Goal: Information Seeking & Learning: Check status

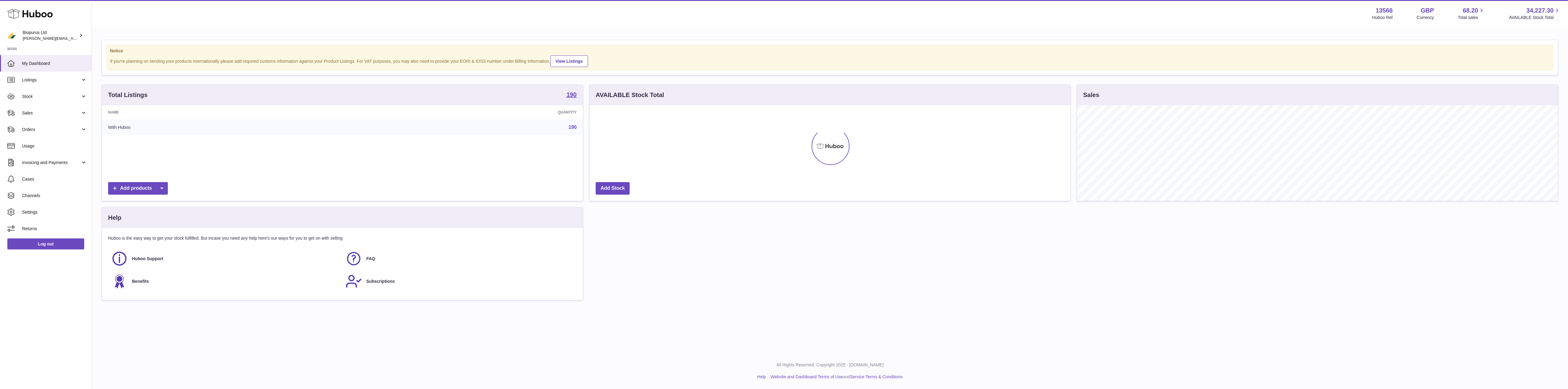
scroll to position [96, 481]
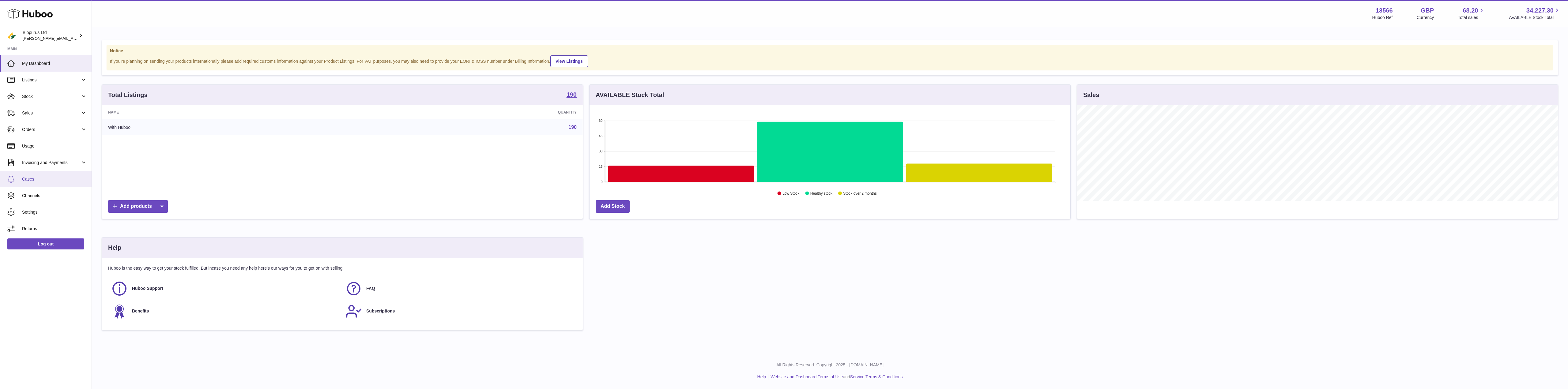
click at [35, 176] on link "Cases" at bounding box center [46, 179] width 91 height 16
click at [37, 166] on span "Invoicing and Payments" at bounding box center [51, 163] width 58 height 6
click at [35, 175] on span "Billing History" at bounding box center [54, 178] width 65 height 6
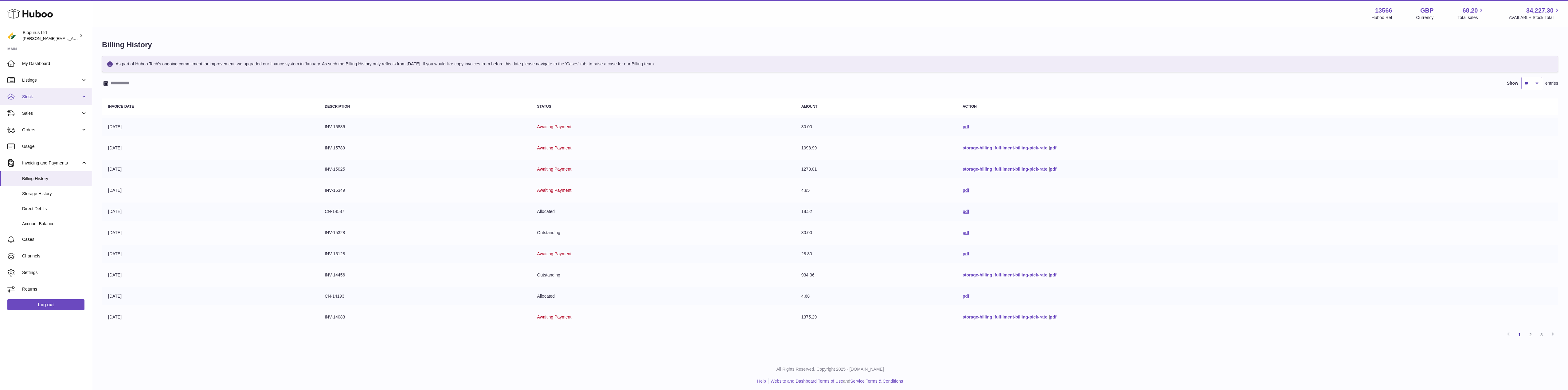
click at [24, 101] on link "Stock" at bounding box center [46, 96] width 92 height 16
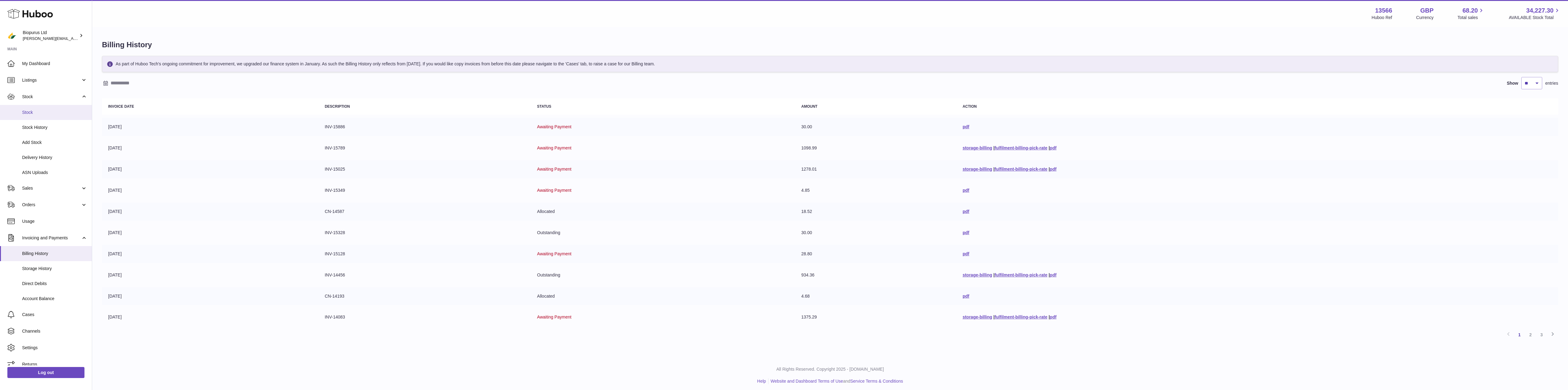
click at [38, 116] on link "Stock" at bounding box center [46, 112] width 92 height 15
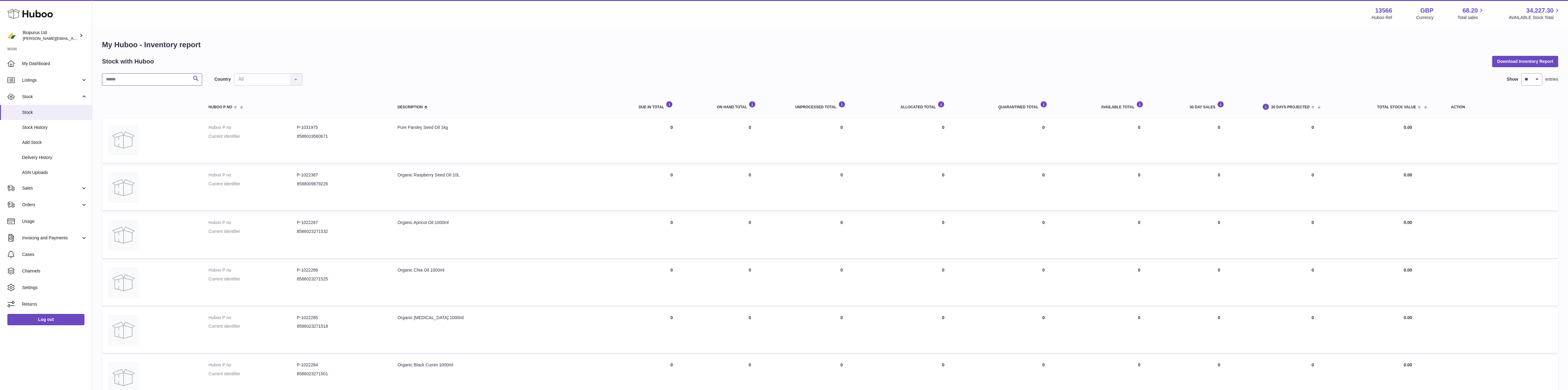
click at [120, 78] on input "text" at bounding box center [152, 79] width 100 height 12
click at [129, 78] on input "text" at bounding box center [152, 79] width 100 height 12
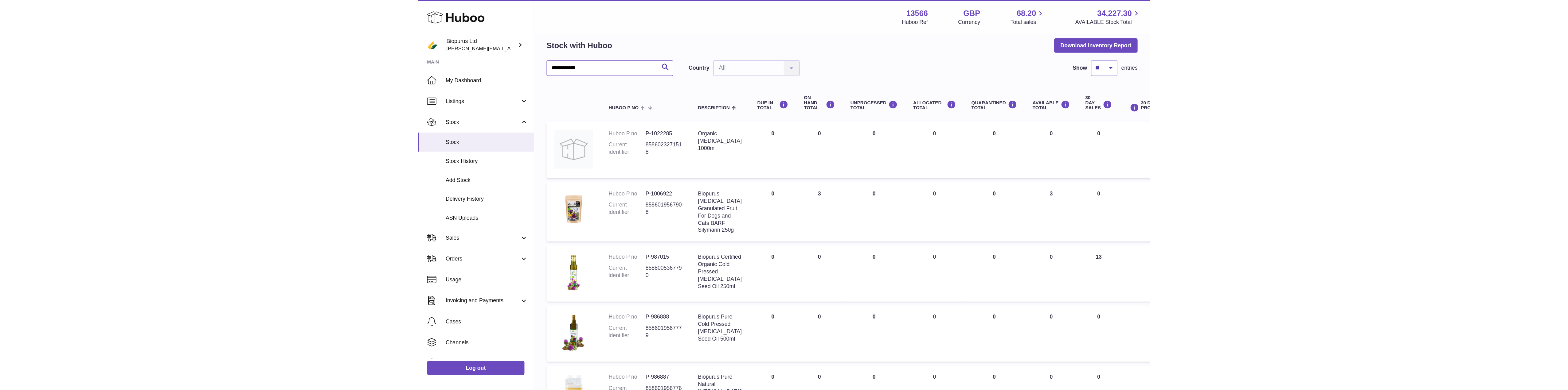
scroll to position [31, 0]
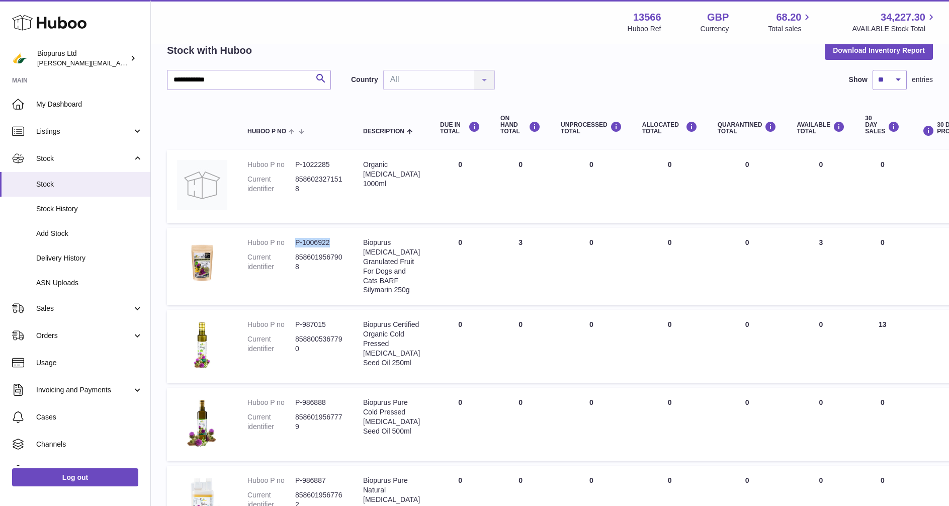
drag, startPoint x: 336, startPoint y: 236, endPoint x: 295, endPoint y: 243, distance: 40.9
click at [295, 243] on td "Huboo P no P-1006922 Current identifier 8586019567908" at bounding box center [295, 266] width 116 height 77
copy dd "P-1006922"
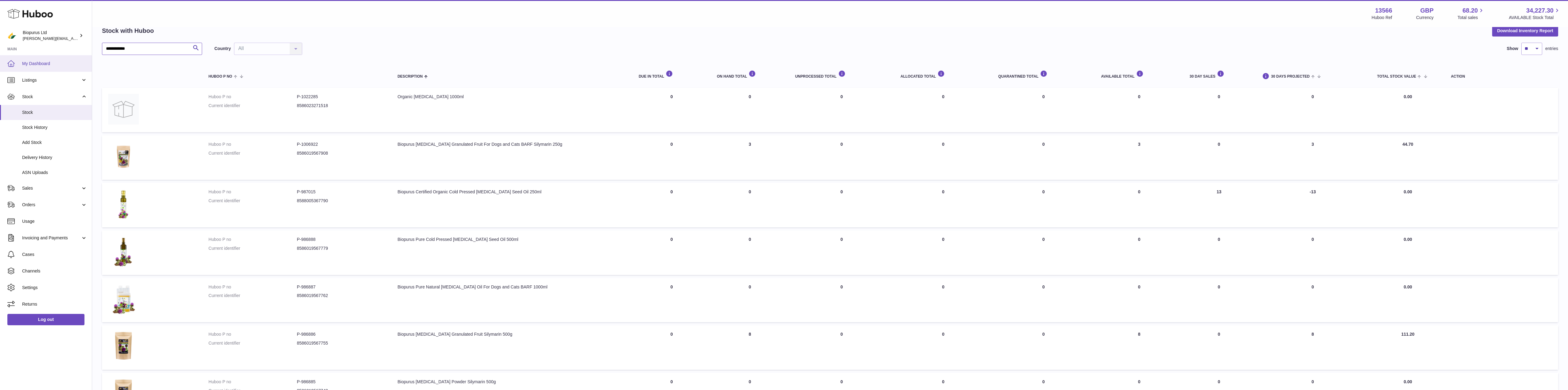
drag, startPoint x: 89, startPoint y: 50, endPoint x: 23, endPoint y: 56, distance: 66.3
click at [23, 56] on div "**********" at bounding box center [784, 291] width 1568 height 643
paste input "text"
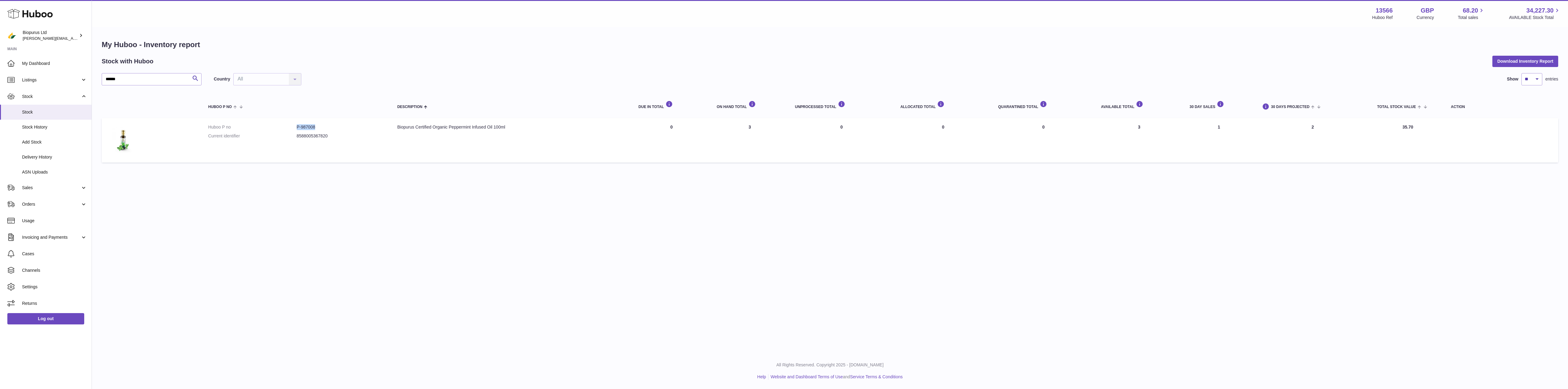
drag, startPoint x: 320, startPoint y: 124, endPoint x: 296, endPoint y: 127, distance: 24.2
click at [296, 127] on dl "Huboo P no P-987008 Current identifier 8588005367820" at bounding box center [296, 133] width 177 height 18
copy dl "P-987008"
drag, startPoint x: 147, startPoint y: 75, endPoint x: 92, endPoint y: 80, distance: 55.2
click at [93, 80] on div "My Huboo - Inventory report Stock with Huboo Download Inventory Report ****** S…" at bounding box center [830, 102] width 1476 height 150
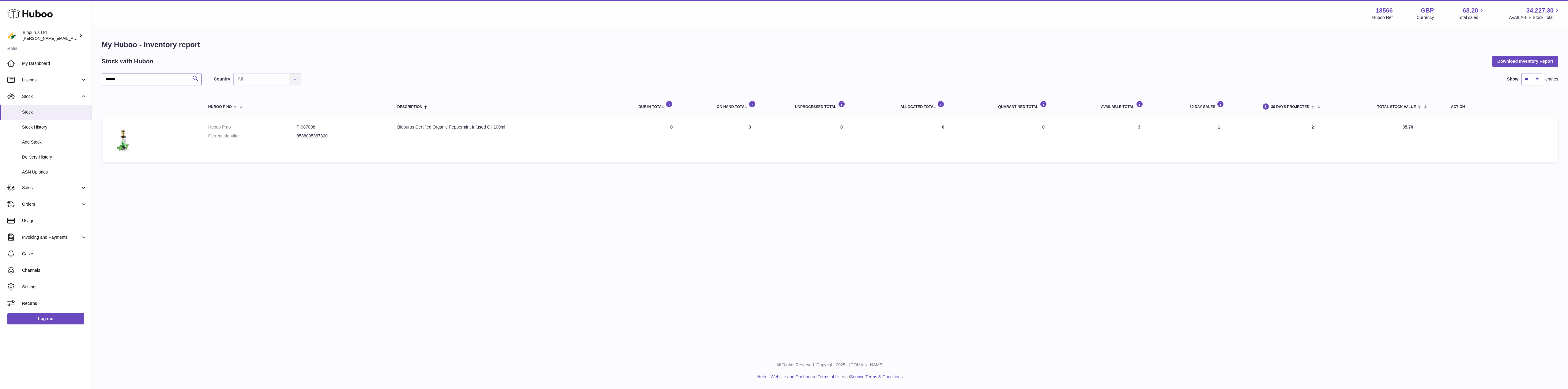
paste input "text"
click at [77, 80] on div "Huboo Biopurus Ltd peter@biopurus.co.uk Main My Dashboard Listings Not with Hub…" at bounding box center [784, 194] width 1568 height 389
drag, startPoint x: 319, startPoint y: 128, endPoint x: 296, endPoint y: 130, distance: 23.1
click at [296, 130] on dl "Huboo P no P-1006856 Current identifier 8588009679172" at bounding box center [296, 133] width 177 height 18
copy dd "P-1006856"
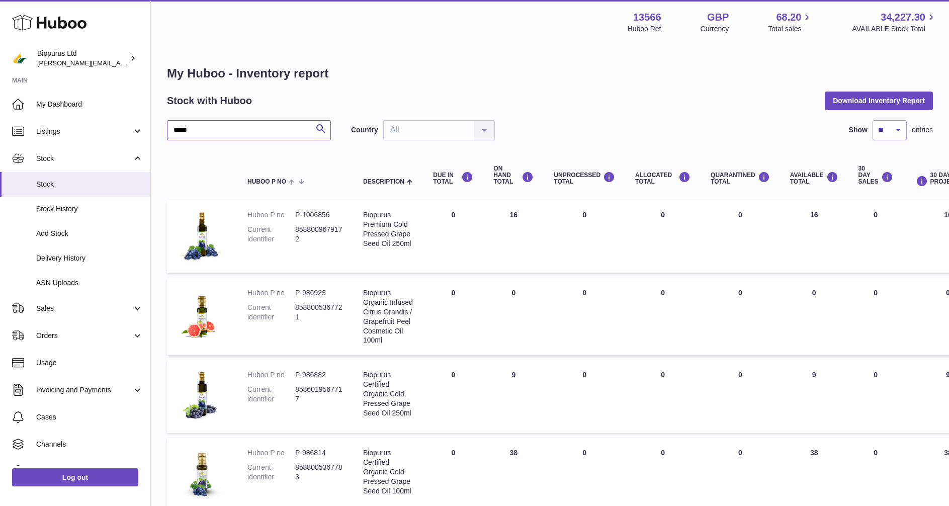
drag, startPoint x: 201, startPoint y: 127, endPoint x: 168, endPoint y: 137, distance: 35.2
click at [168, 137] on input "*****" at bounding box center [249, 130] width 164 height 20
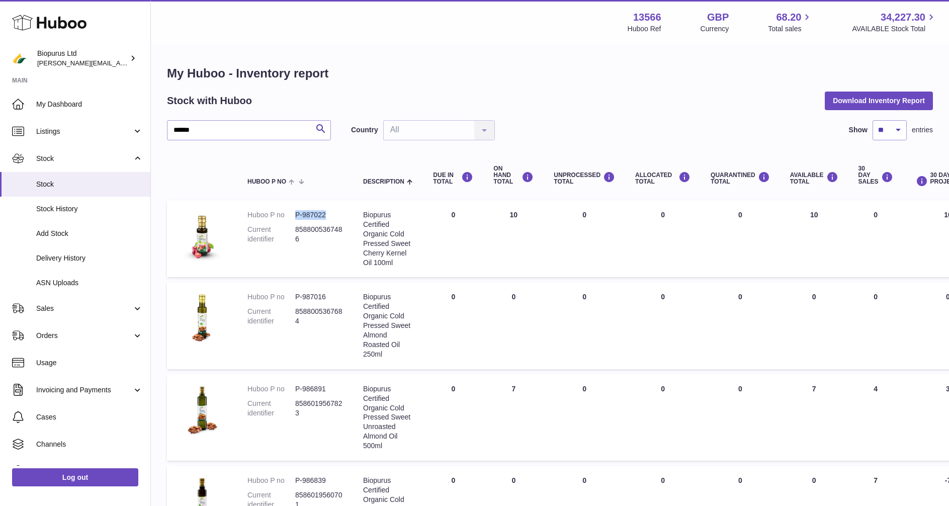
drag, startPoint x: 328, startPoint y: 215, endPoint x: 294, endPoint y: 217, distance: 33.3
click at [294, 217] on dl "Huboo P no P-987022 Current identifier 8588005367486" at bounding box center [296, 229] width 96 height 39
copy dl "P-987022"
drag, startPoint x: 199, startPoint y: 132, endPoint x: 162, endPoint y: 132, distance: 36.7
click at [162, 132] on div "My Huboo - Inventory report Stock with Huboo Download Inventory Report ***** Se…" at bounding box center [550, 311] width 798 height 532
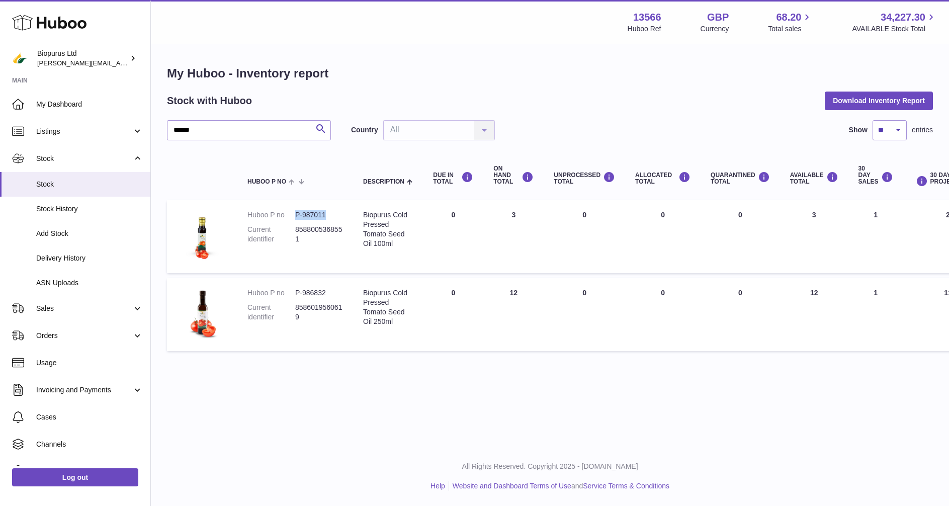
drag, startPoint x: 329, startPoint y: 214, endPoint x: 294, endPoint y: 214, distance: 34.2
click at [294, 214] on dl "Huboo P no P-987011 Current identifier 8588005368551" at bounding box center [296, 229] width 96 height 39
copy dl "P-987011"
drag, startPoint x: 326, startPoint y: 294, endPoint x: 287, endPoint y: 294, distance: 39.2
click at [287, 294] on dl "Huboo P no P-986832 Current identifier 8586019560619" at bounding box center [296, 307] width 96 height 39
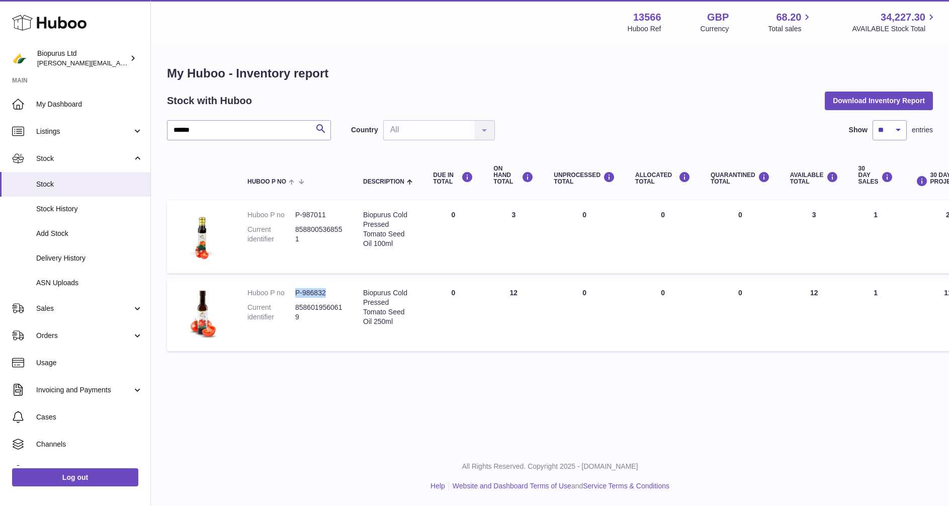
copy dl "P-986832"
drag, startPoint x: 198, startPoint y: 130, endPoint x: 130, endPoint y: 134, distance: 68.0
click at [130, 134] on div "Huboo Biopurus Ltd peter@biopurus.co.uk Main My Dashboard Listings Not with Hub…" at bounding box center [474, 253] width 949 height 506
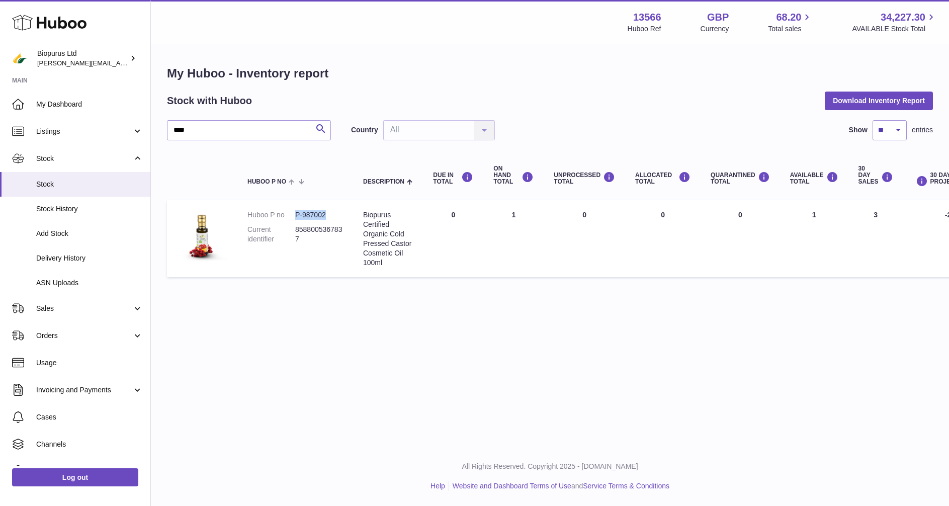
drag, startPoint x: 327, startPoint y: 213, endPoint x: 288, endPoint y: 214, distance: 38.8
click at [288, 214] on dl "Huboo P no P-987002 Current identifier 8588005367837" at bounding box center [296, 229] width 96 height 39
copy dl "P-987002"
drag, startPoint x: 204, startPoint y: 132, endPoint x: 158, endPoint y: 134, distance: 45.4
click at [159, 135] on div "My Huboo - Inventory report Stock with Huboo Download Inventory Report **** Sea…" at bounding box center [550, 173] width 798 height 257
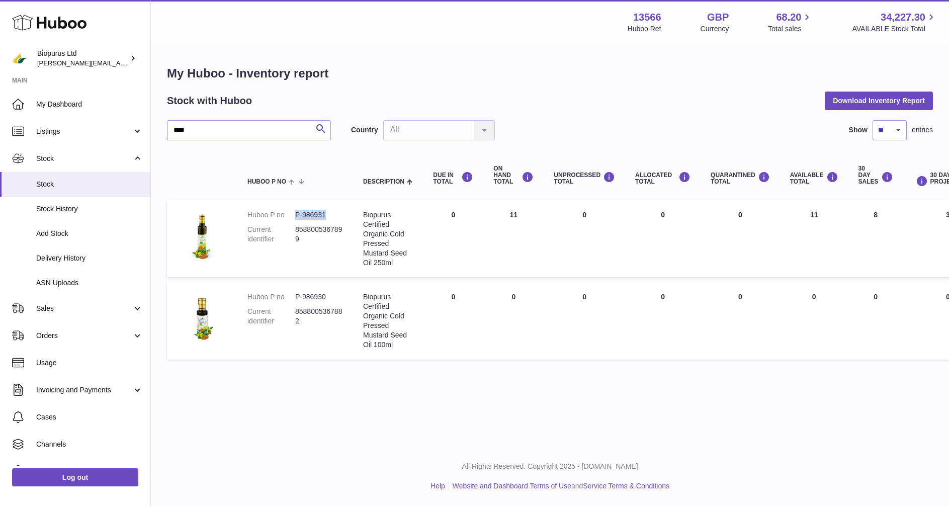
drag, startPoint x: 325, startPoint y: 216, endPoint x: 288, endPoint y: 219, distance: 37.4
click at [288, 219] on dl "Huboo P no P-986931 Current identifier 8588005367899" at bounding box center [296, 229] width 96 height 39
copy dl "P-986931"
drag, startPoint x: 197, startPoint y: 130, endPoint x: 117, endPoint y: 127, distance: 80.1
click at [117, 127] on div "Huboo Biopurus Ltd peter@biopurus.co.uk Main My Dashboard Listings Not with Hub…" at bounding box center [474, 253] width 949 height 506
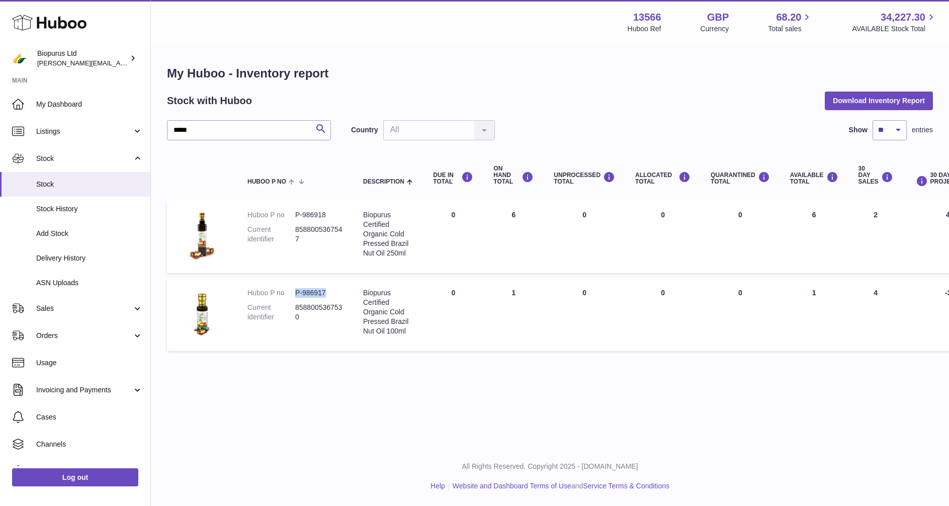
drag, startPoint x: 328, startPoint y: 290, endPoint x: 295, endPoint y: 296, distance: 32.7
click at [295, 296] on dd "P-986917" at bounding box center [319, 293] width 48 height 10
copy dd "P-986917"
drag, startPoint x: 329, startPoint y: 212, endPoint x: 292, endPoint y: 216, distance: 36.9
click at [292, 216] on dl "Huboo P no P-986918 Current identifier 8588005367547" at bounding box center [296, 229] width 96 height 39
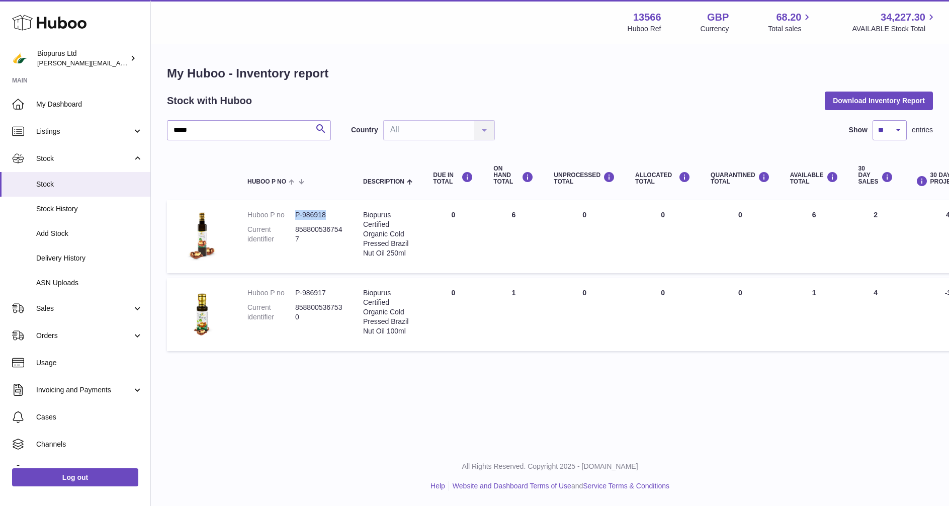
copy dl "P-986918"
drag, startPoint x: 202, startPoint y: 128, endPoint x: 116, endPoint y: 136, distance: 85.9
click at [116, 136] on div "Huboo Biopurus Ltd peter@biopurus.co.uk Main My Dashboard Listings Not with Hub…" at bounding box center [474, 253] width 949 height 506
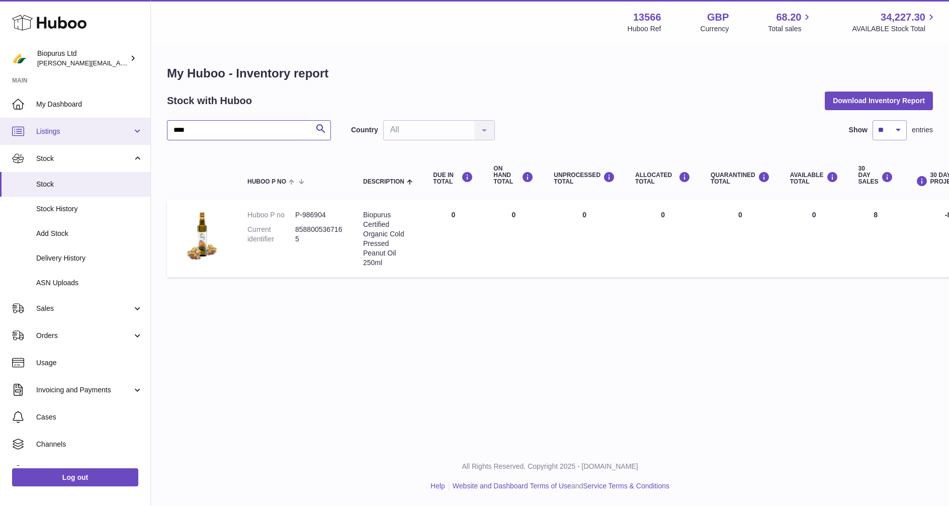
drag, startPoint x: 203, startPoint y: 131, endPoint x: 137, endPoint y: 127, distance: 65.6
click at [137, 127] on div "Huboo Biopurus Ltd peter@biopurus.co.uk Main My Dashboard Listings Not with Hub…" at bounding box center [474, 253] width 949 height 506
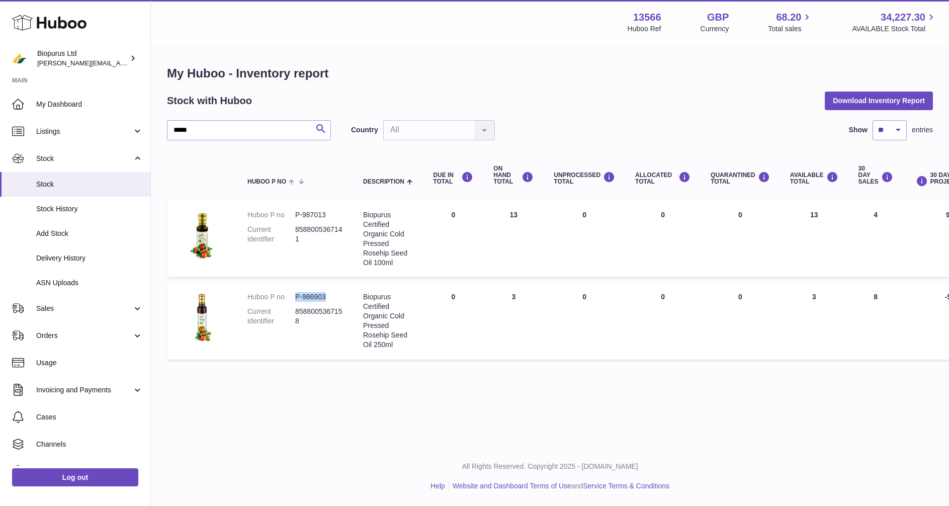
drag, startPoint x: 329, startPoint y: 296, endPoint x: 296, endPoint y: 299, distance: 33.4
click at [296, 299] on dd "P-986903" at bounding box center [319, 297] width 48 height 10
drag, startPoint x: 325, startPoint y: 213, endPoint x: 301, endPoint y: 212, distance: 23.1
click at [296, 217] on dd "P-987013" at bounding box center [319, 215] width 48 height 10
drag, startPoint x: 200, startPoint y: 126, endPoint x: 144, endPoint y: 132, distance: 56.1
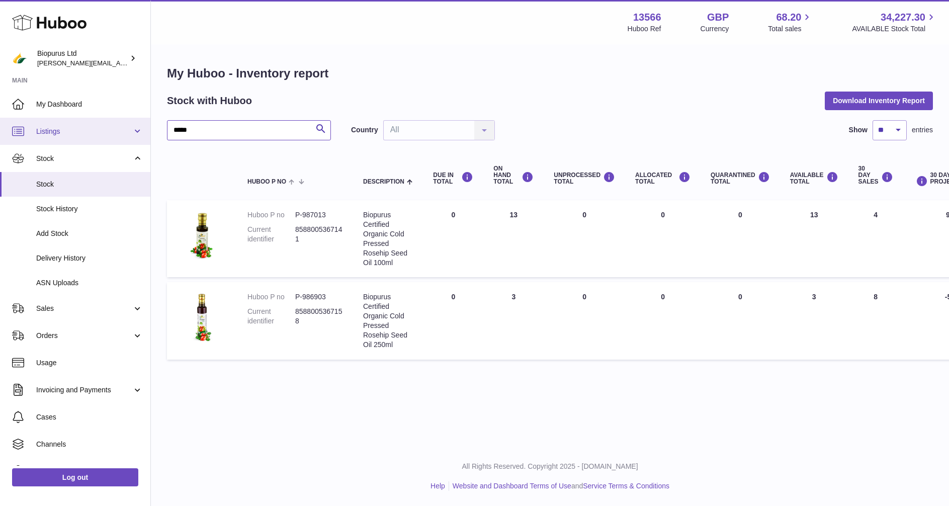
click at [144, 132] on div "Huboo Biopurus Ltd peter@biopurus.co.uk Main My Dashboard Listings Not with Hub…" at bounding box center [474, 253] width 949 height 506
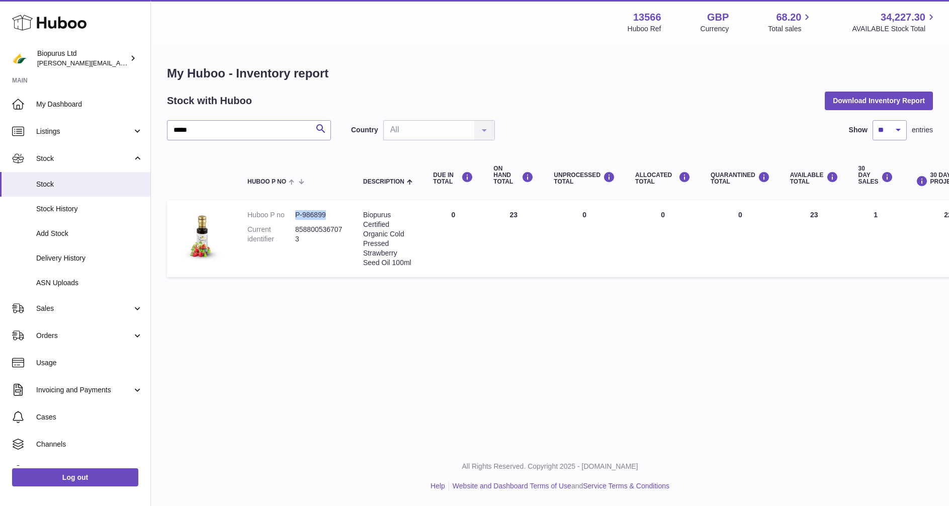
drag, startPoint x: 333, startPoint y: 216, endPoint x: 294, endPoint y: 217, distance: 38.8
click at [294, 217] on dl "Huboo P no P-986899 Current identifier 8588005367073" at bounding box center [296, 229] width 96 height 39
click at [144, 124] on div "Huboo Biopurus Ltd peter@biopurus.co.uk Main My Dashboard Listings Not with Hub…" at bounding box center [474, 253] width 949 height 506
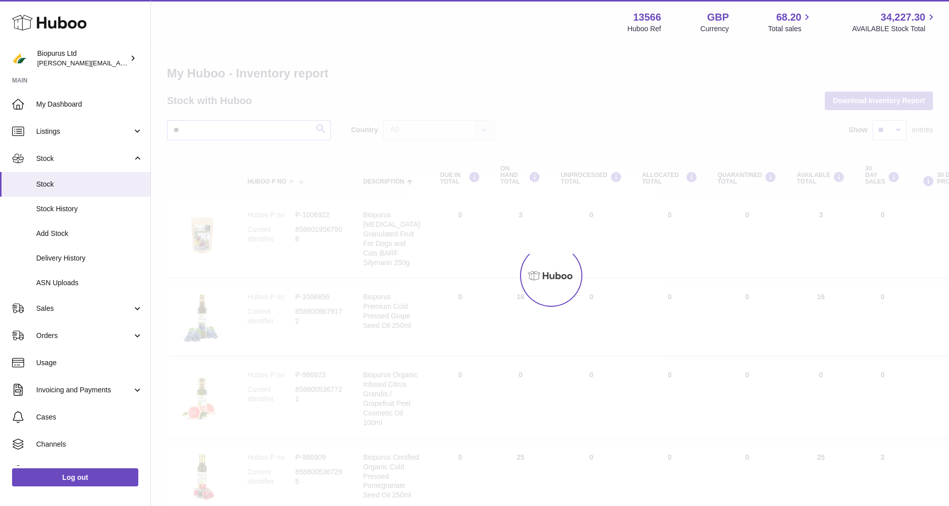
type input "*"
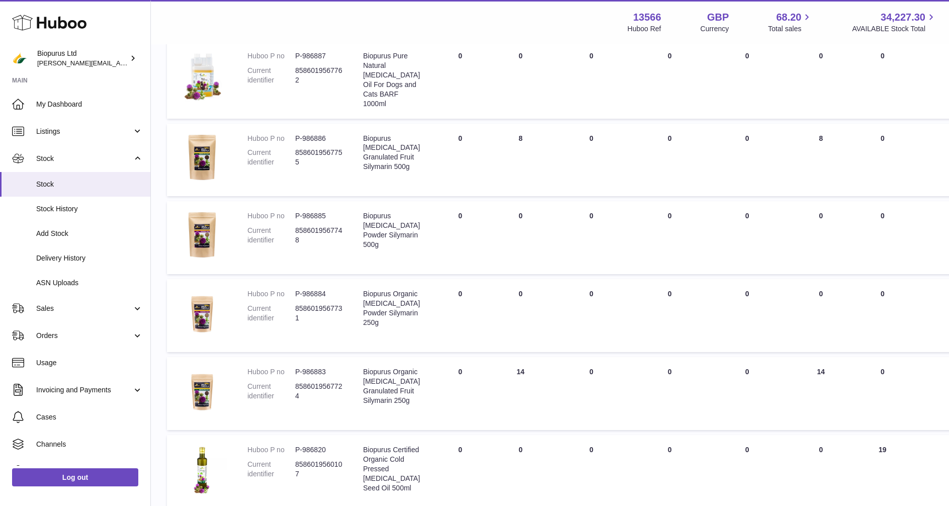
scroll to position [503, 0]
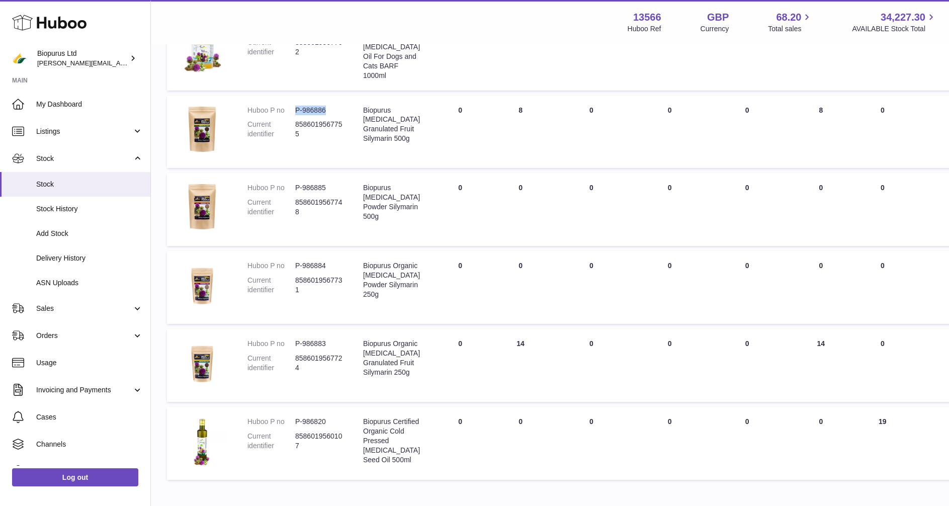
drag, startPoint x: 326, startPoint y: 108, endPoint x: 292, endPoint y: 113, distance: 34.7
click at [292, 113] on dl "Huboo P no P-986886 Current identifier 8586019567755" at bounding box center [296, 125] width 96 height 39
drag, startPoint x: 313, startPoint y: 344, endPoint x: 293, endPoint y: 344, distance: 20.1
click at [293, 344] on dl "Huboo P no P-986883 Current identifier 8586019567724" at bounding box center [296, 358] width 96 height 39
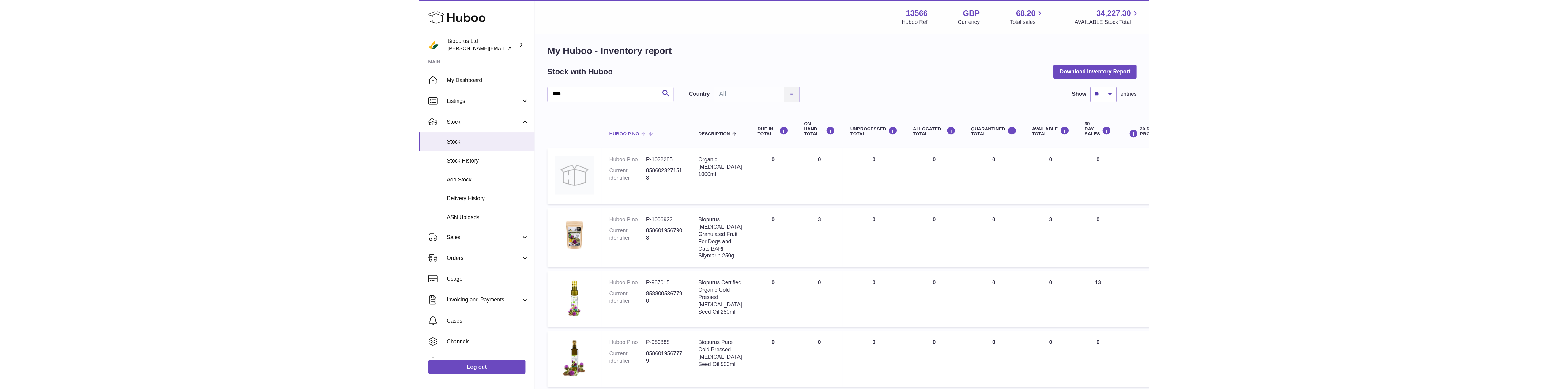
scroll to position [0, 0]
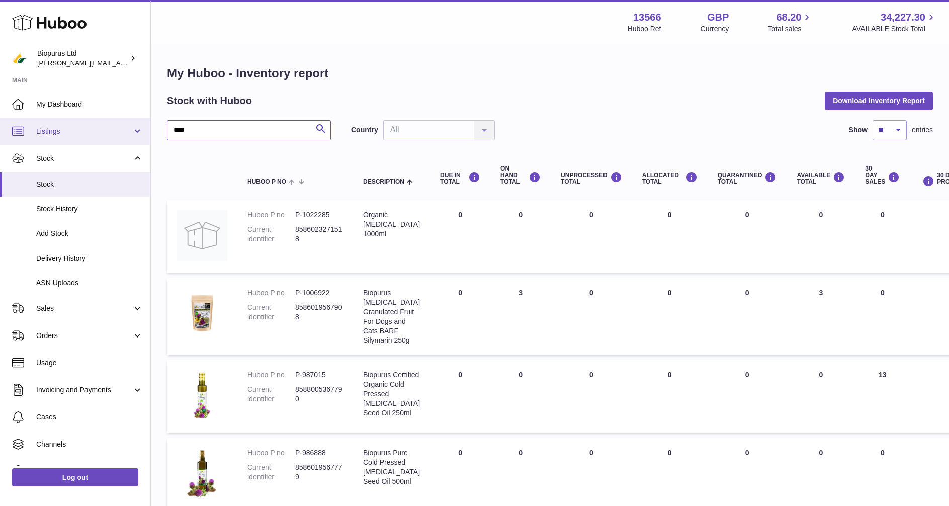
drag, startPoint x: 147, startPoint y: 134, endPoint x: 102, endPoint y: 132, distance: 45.3
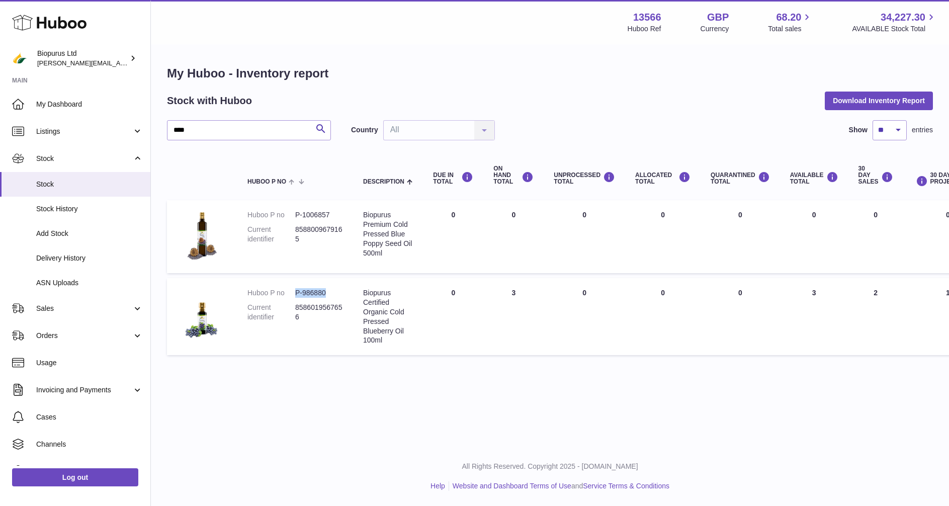
drag, startPoint x: 327, startPoint y: 293, endPoint x: 293, endPoint y: 295, distance: 33.8
click at [293, 295] on dl "Huboo P no P-986880 Current identifier 8586019567656" at bounding box center [296, 307] width 96 height 39
drag, startPoint x: 192, startPoint y: 131, endPoint x: 132, endPoint y: 130, distance: 59.9
click at [132, 130] on div "Huboo Biopurus Ltd peter@biopurus.co.uk Main My Dashboard Listings Not with Hub…" at bounding box center [474, 253] width 949 height 506
type input "****"
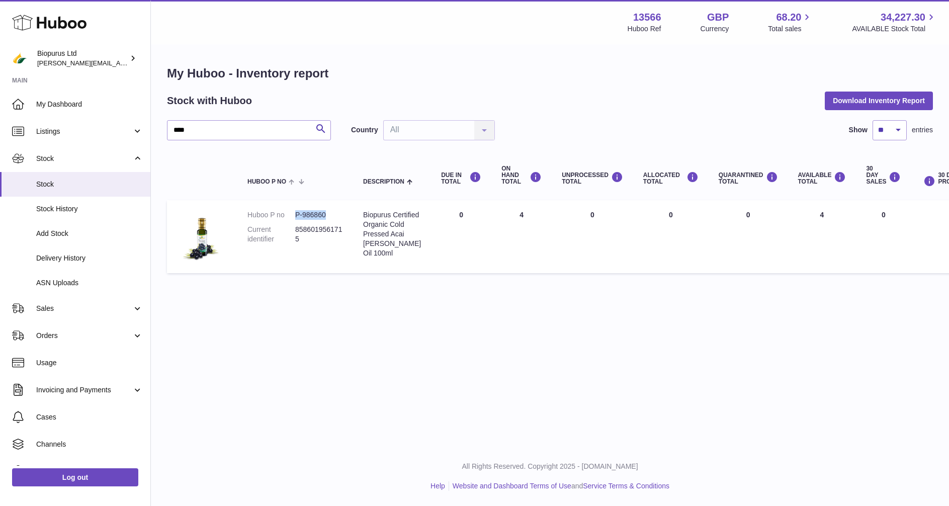
drag, startPoint x: 333, startPoint y: 210, endPoint x: 291, endPoint y: 213, distance: 41.4
click at [291, 213] on td "Huboo P no P-986860 Current identifier 8586019561715" at bounding box center [295, 236] width 116 height 73
drag, startPoint x: 159, startPoint y: 125, endPoint x: 140, endPoint y: 124, distance: 19.1
click at [140, 124] on div "Huboo Biopurus Ltd peter@biopurus.co.uk Main My Dashboard Listings Not with Hub…" at bounding box center [474, 253] width 949 height 506
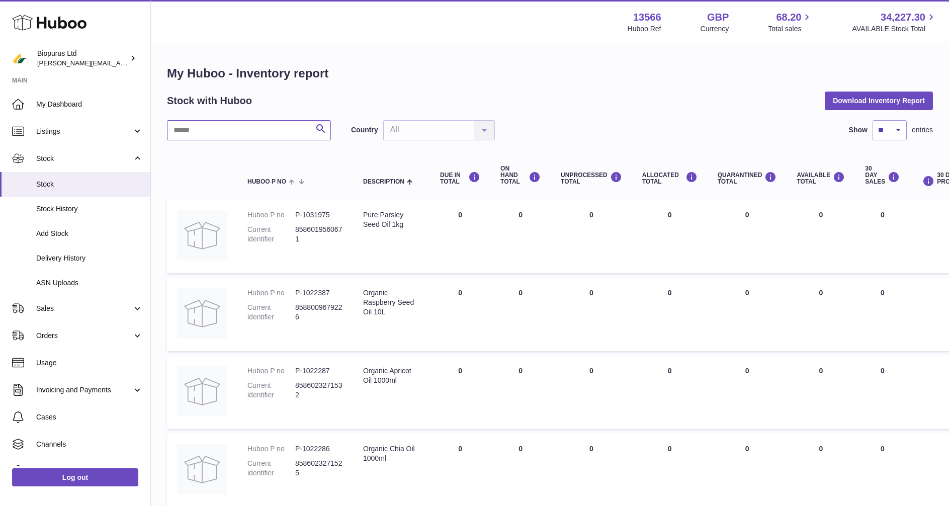
click at [192, 132] on input "text" at bounding box center [249, 130] width 164 height 20
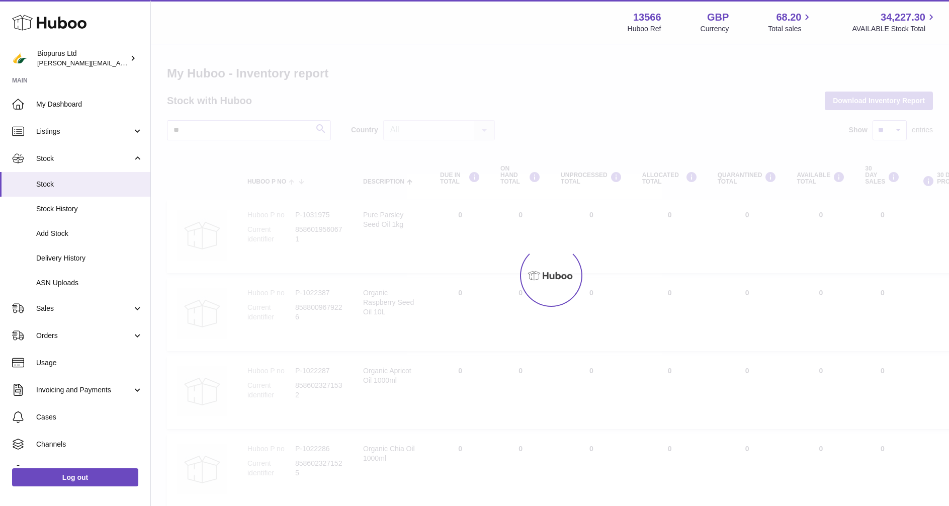
click at [193, 128] on div at bounding box center [550, 275] width 798 height 461
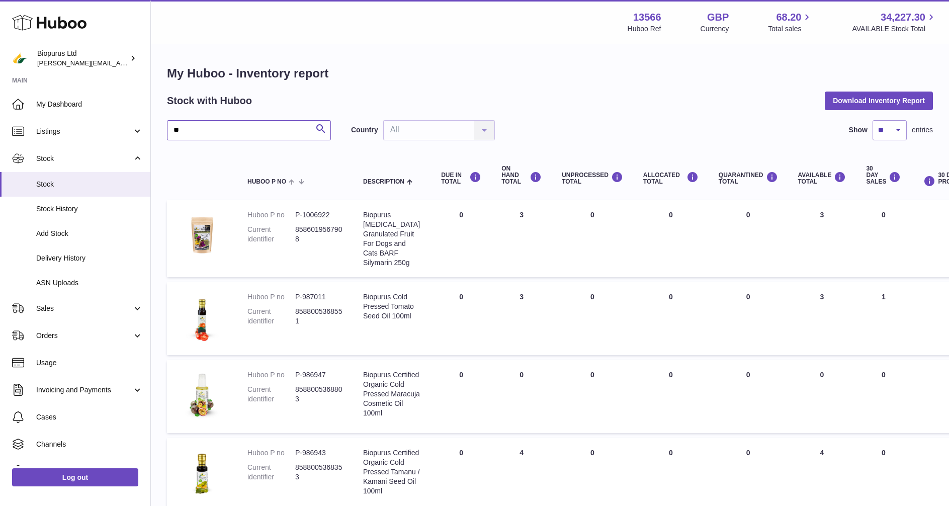
click at [193, 131] on input "**" at bounding box center [249, 130] width 164 height 20
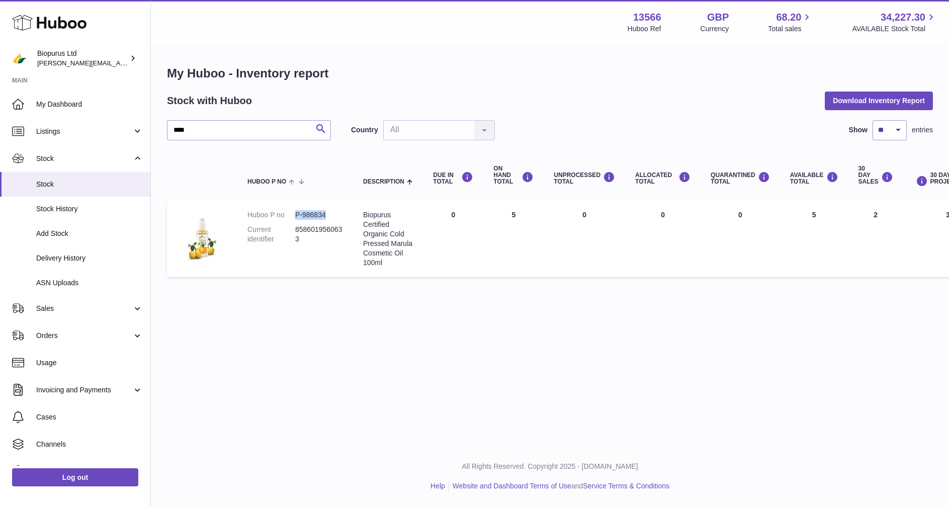
drag, startPoint x: 330, startPoint y: 214, endPoint x: 286, endPoint y: 218, distance: 43.5
click at [286, 218] on dl "Huboo P no P-986834 Current identifier 8586019560633" at bounding box center [296, 229] width 96 height 39
drag, startPoint x: 201, startPoint y: 132, endPoint x: 112, endPoint y: 139, distance: 89.3
click at [112, 139] on div "Huboo Biopurus Ltd peter@biopurus.co.uk Main My Dashboard Listings Not with Hub…" at bounding box center [474, 253] width 949 height 506
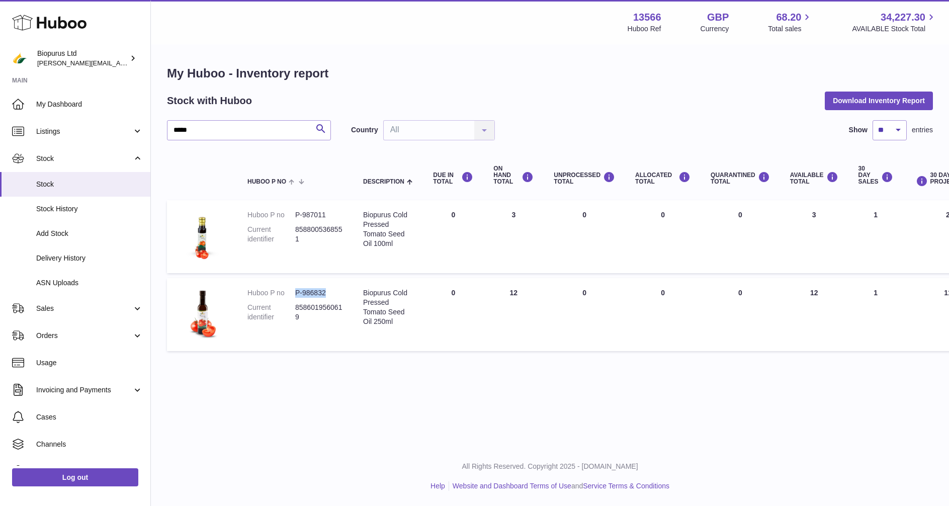
drag, startPoint x: 327, startPoint y: 292, endPoint x: 293, endPoint y: 294, distance: 34.2
click at [293, 294] on dl "Huboo P no P-986832 Current identifier 8586019560619" at bounding box center [296, 307] width 96 height 39
drag, startPoint x: 328, startPoint y: 213, endPoint x: 296, endPoint y: 212, distance: 31.7
click at [296, 212] on dd "P-987011" at bounding box center [319, 215] width 48 height 10
drag, startPoint x: 220, startPoint y: 131, endPoint x: 163, endPoint y: 128, distance: 57.5
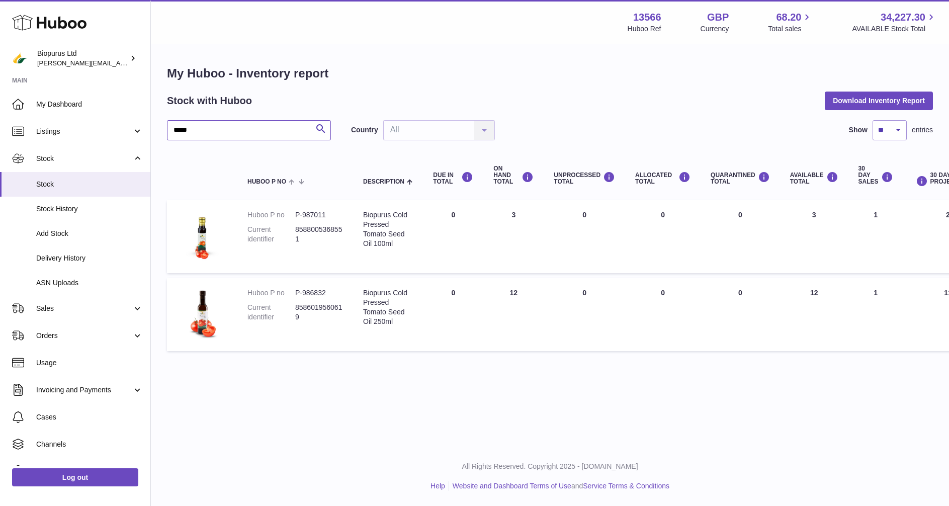
click at [163, 128] on div "My Huboo - Inventory report Stock with Huboo Download Inventory Report ***** Se…" at bounding box center [550, 210] width 798 height 331
type input "***"
drag, startPoint x: 324, startPoint y: 209, endPoint x: 297, endPoint y: 207, distance: 26.7
click at [297, 207] on td "Huboo P no P-986824 Current identifier 8586019560220" at bounding box center [295, 236] width 116 height 73
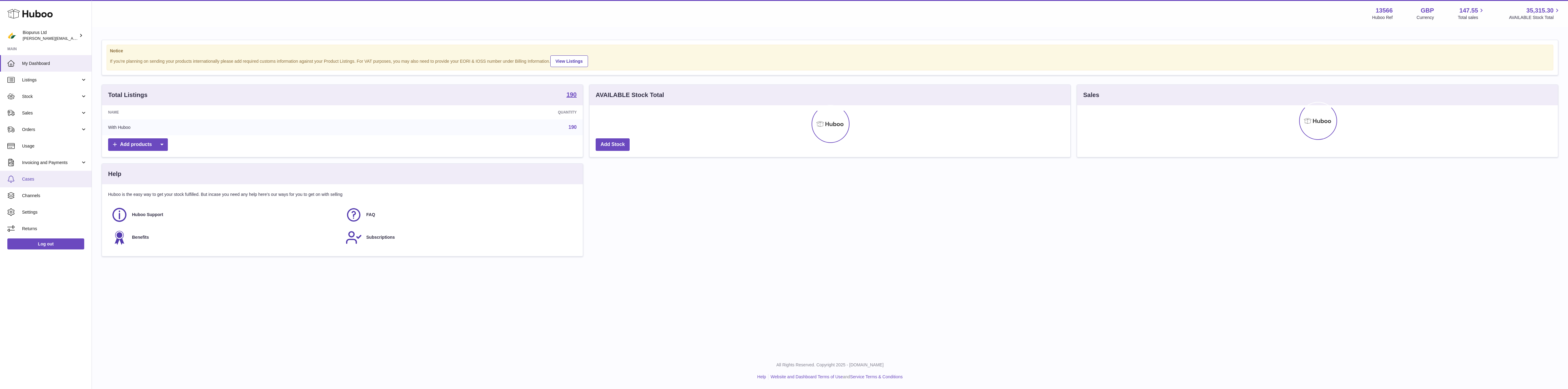
click at [35, 178] on span "Cases" at bounding box center [54, 180] width 65 height 6
